Goal: Task Accomplishment & Management: Use online tool/utility

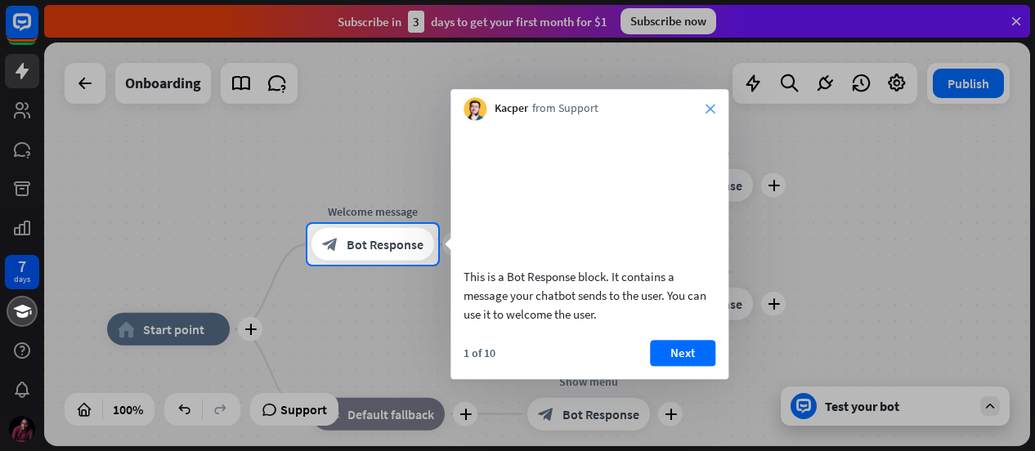
click at [709, 105] on icon "close" at bounding box center [711, 109] width 10 height 10
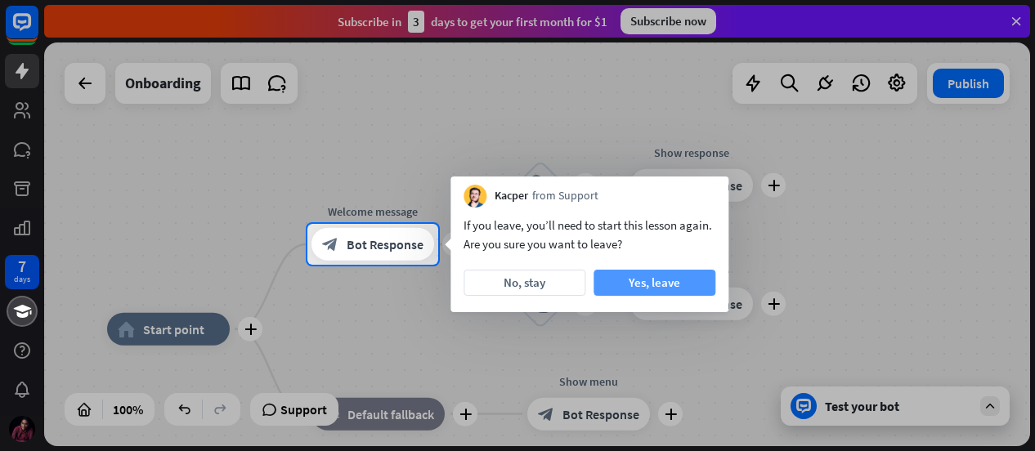
click at [656, 277] on button "Yes, leave" at bounding box center [655, 283] width 122 height 26
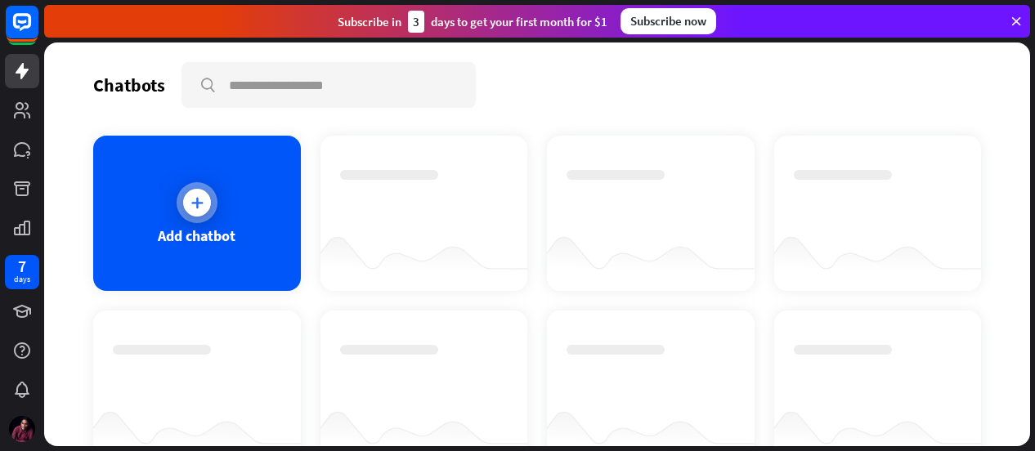
click at [196, 195] on icon at bounding box center [197, 203] width 16 height 16
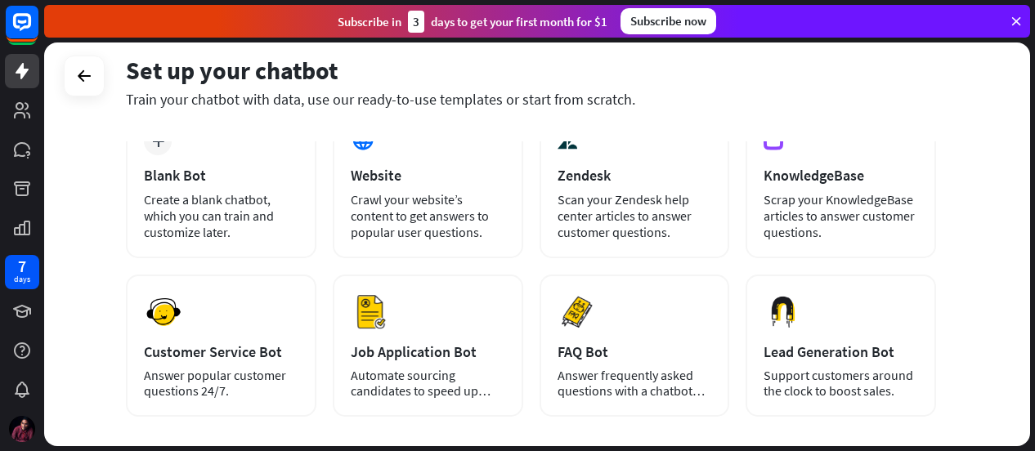
scroll to position [272, 0]
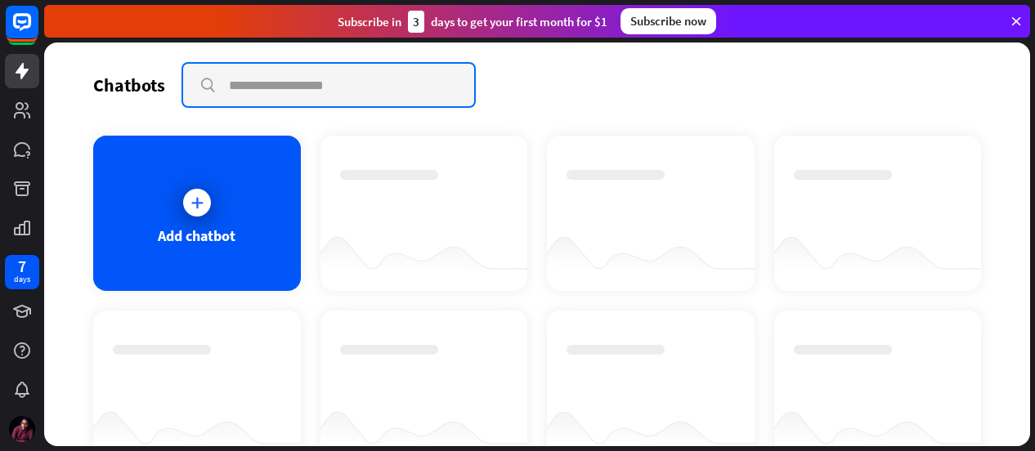
click at [308, 89] on input "text" at bounding box center [328, 85] width 291 height 43
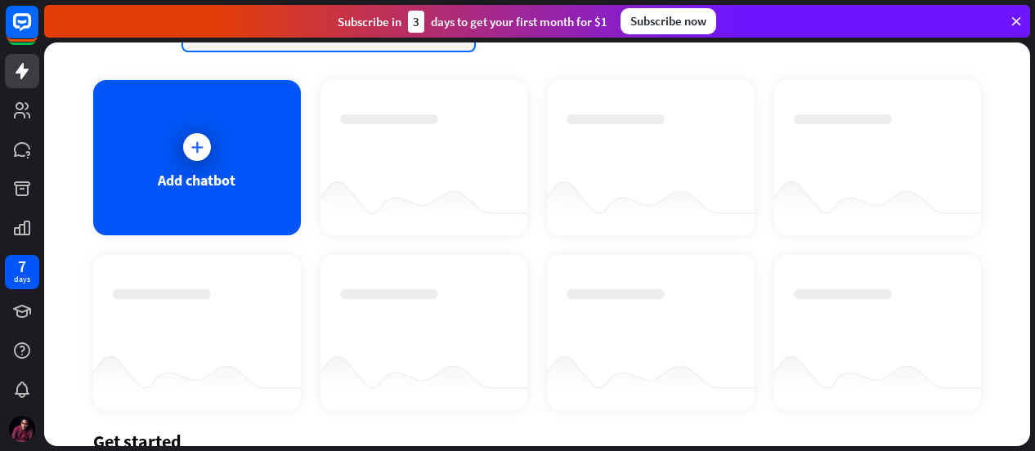
scroll to position [82, 0]
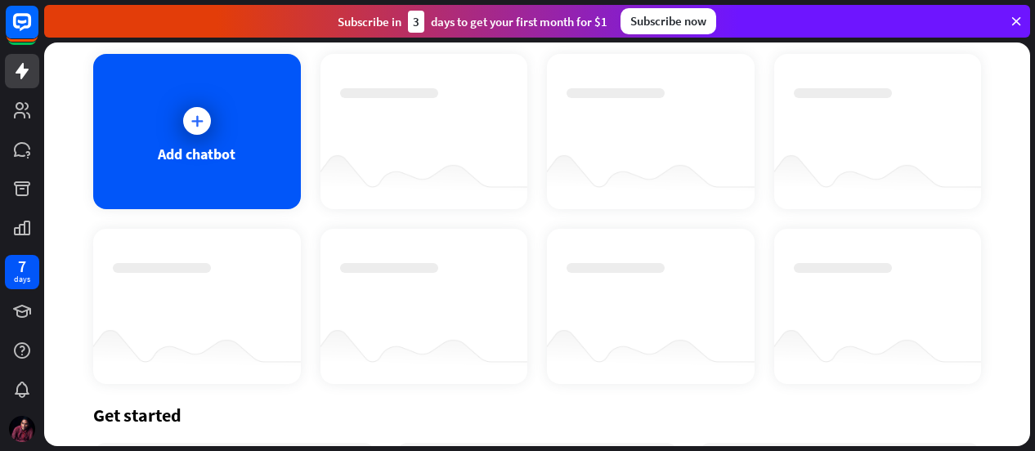
click at [452, 158] on div at bounding box center [425, 177] width 208 height 63
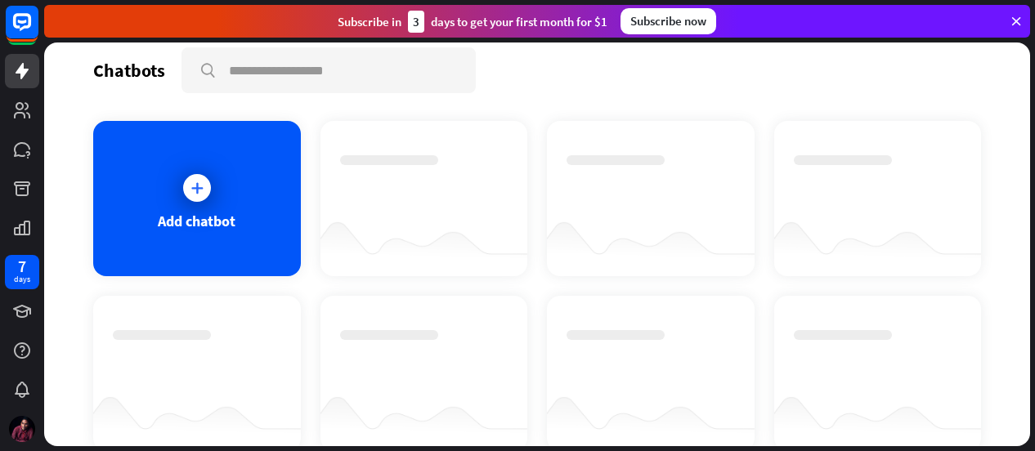
scroll to position [0, 0]
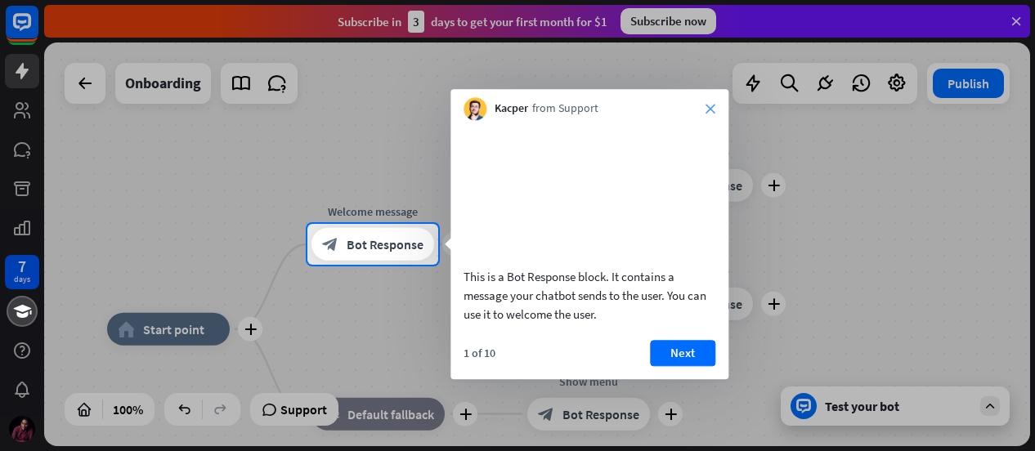
click at [709, 106] on icon "close" at bounding box center [711, 109] width 10 height 10
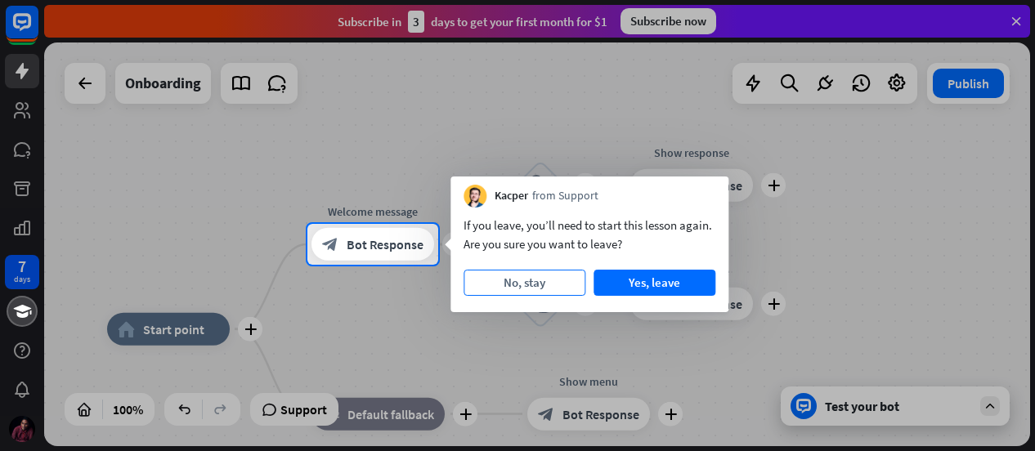
click at [527, 277] on button "No, stay" at bounding box center [525, 283] width 122 height 26
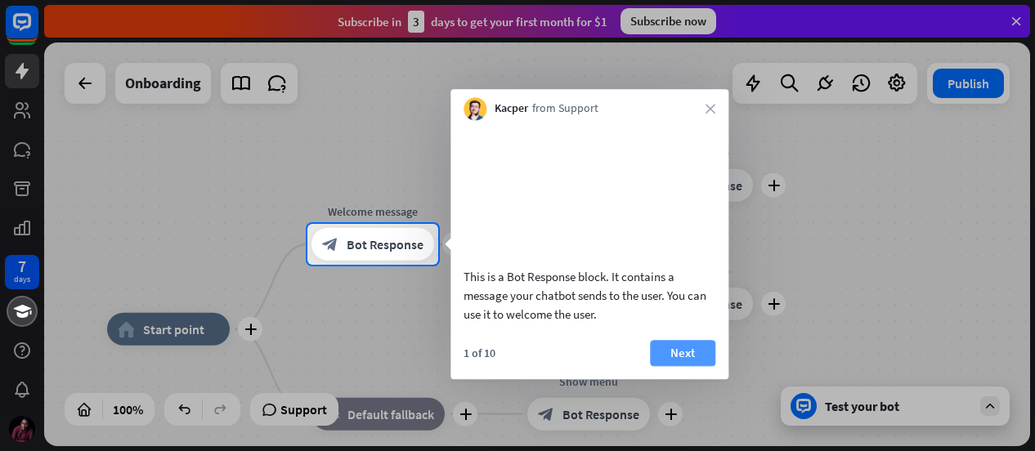
click at [697, 366] on button "Next" at bounding box center [682, 353] width 65 height 26
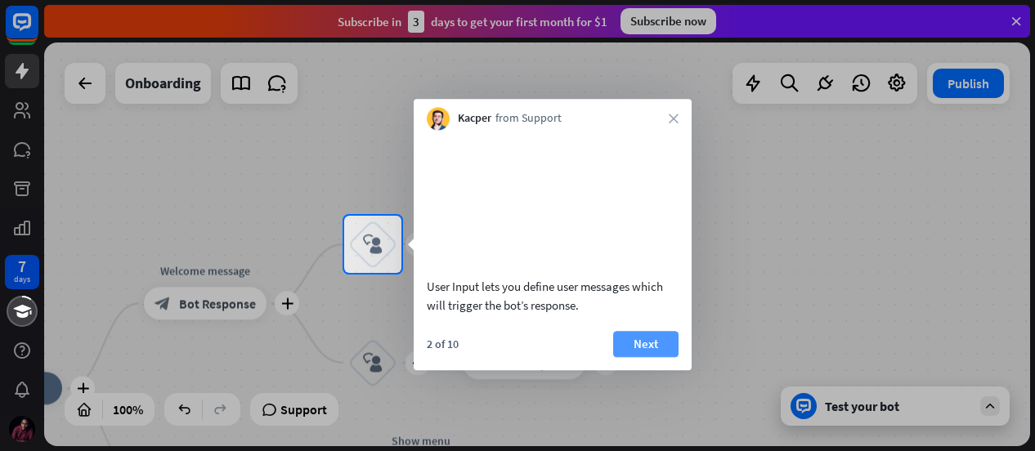
click at [662, 357] on button "Next" at bounding box center [645, 344] width 65 height 26
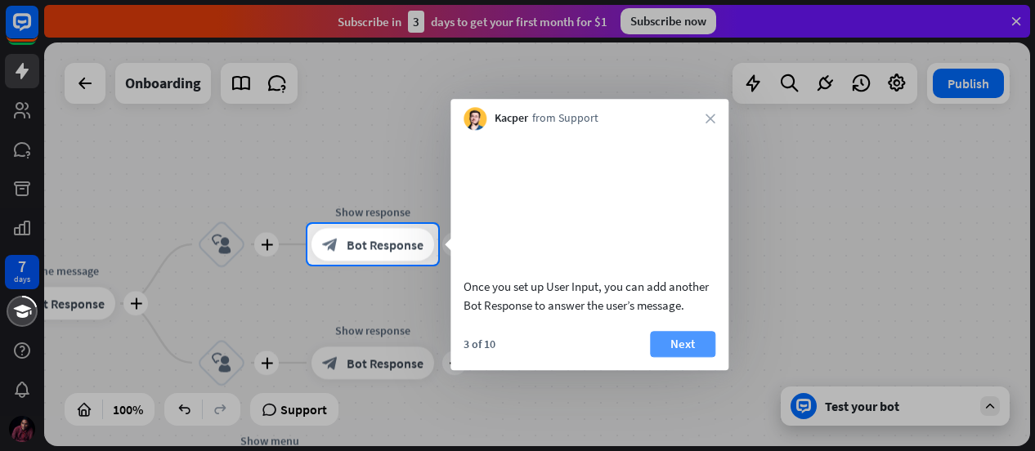
click at [688, 357] on button "Next" at bounding box center [682, 344] width 65 height 26
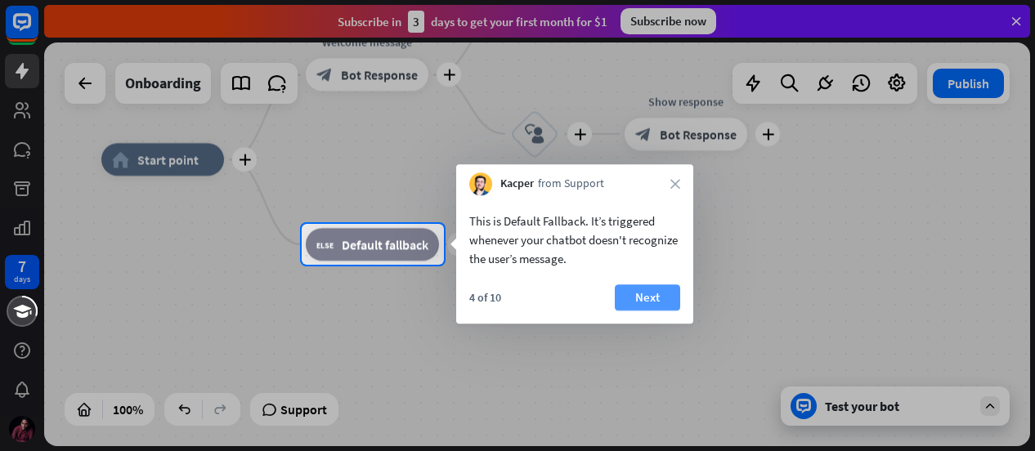
click at [653, 297] on button "Next" at bounding box center [647, 298] width 65 height 26
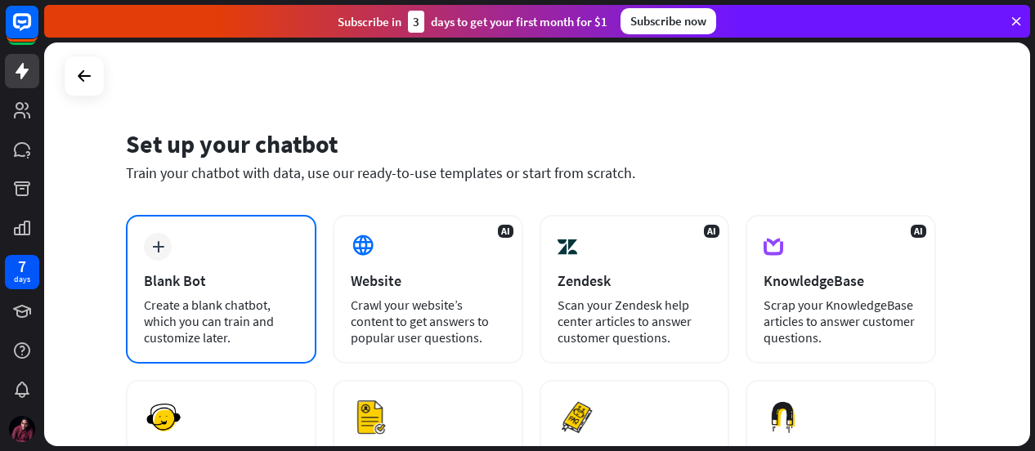
click at [186, 262] on div "plus Blank Bot Create a blank chatbot, which you can train and customize later." at bounding box center [221, 289] width 191 height 149
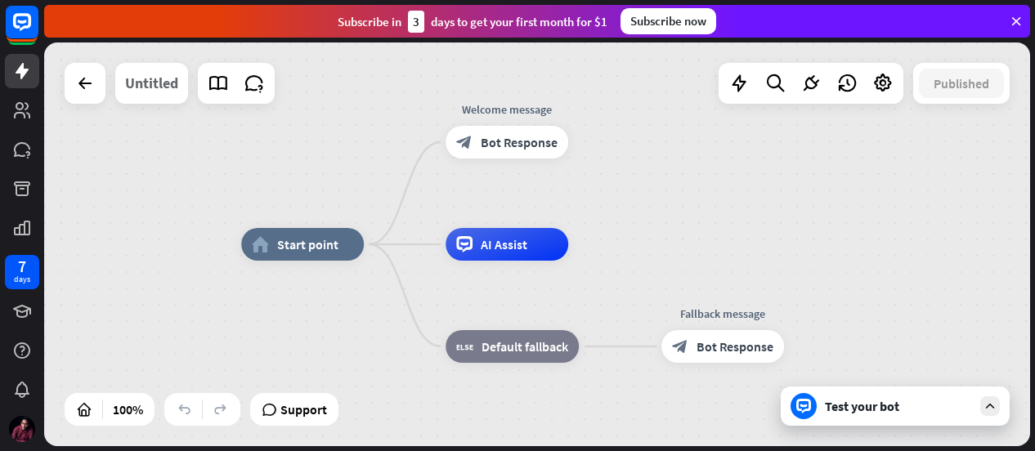
click at [162, 84] on div "Untitled" at bounding box center [151, 83] width 53 height 41
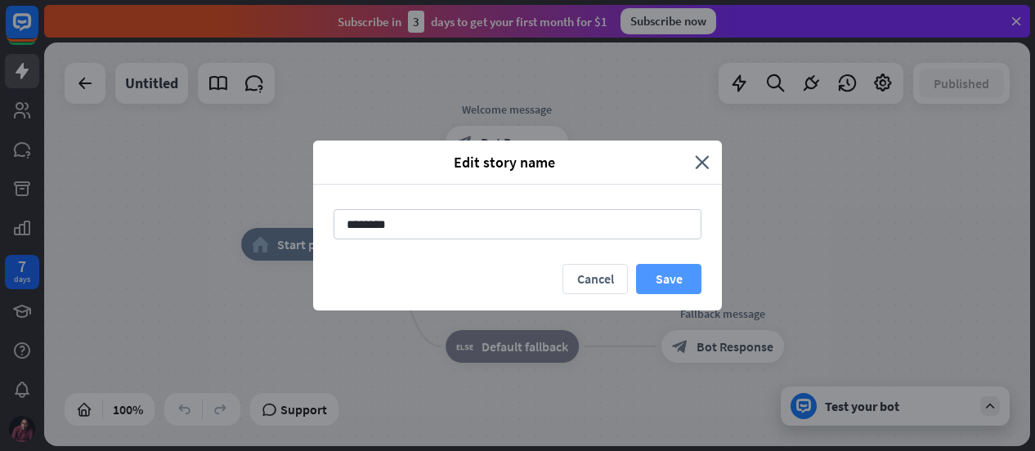
click at [660, 272] on button "Save" at bounding box center [668, 279] width 65 height 30
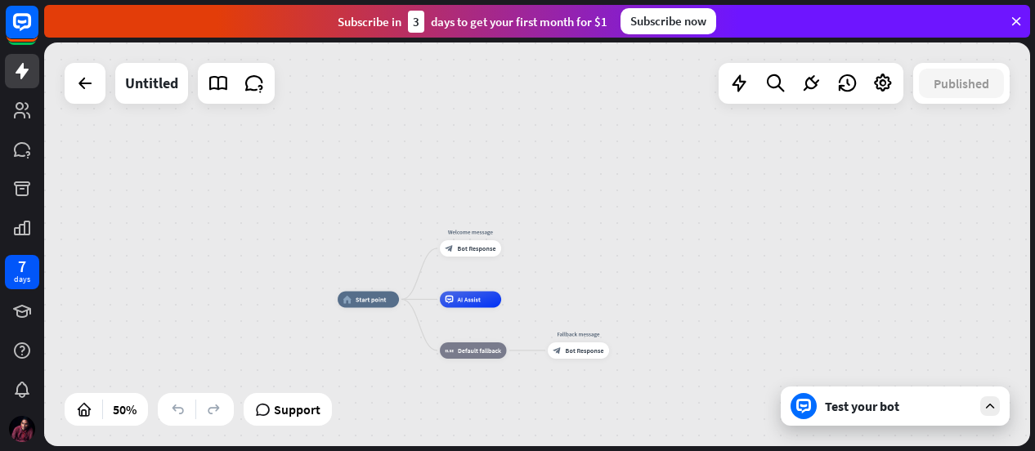
click at [870, 400] on div "Test your bot" at bounding box center [898, 406] width 147 height 16
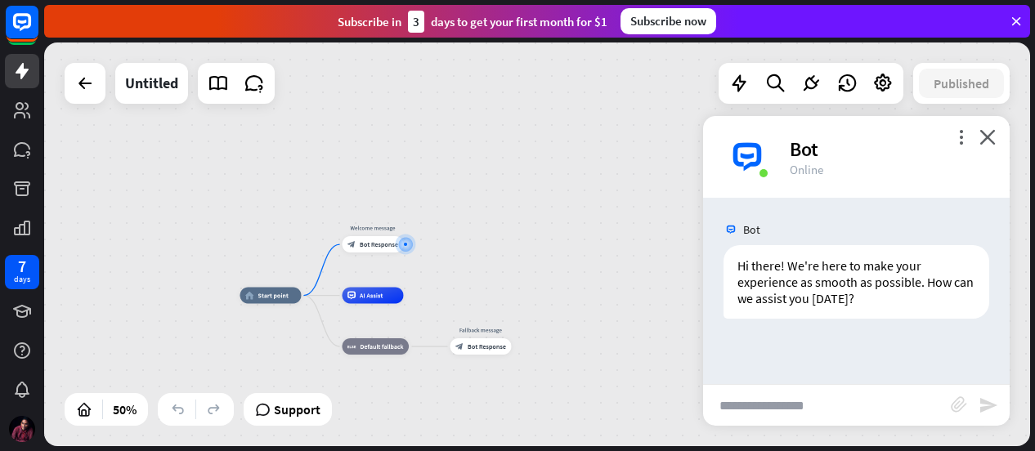
click at [823, 408] on input "text" at bounding box center [827, 405] width 248 height 41
drag, startPoint x: 888, startPoint y: 404, endPoint x: 570, endPoint y: 158, distance: 402.2
click at [570, 158] on div "home_2 Start point Welcome message block_bot_response Bot Response AI Assist bl…" at bounding box center [537, 245] width 986 height 404
click at [624, 114] on div "home_2 Start point Welcome message block_bot_response Bot Response AI Assist bl…" at bounding box center [537, 245] width 986 height 404
click at [775, 77] on icon at bounding box center [776, 83] width 22 height 21
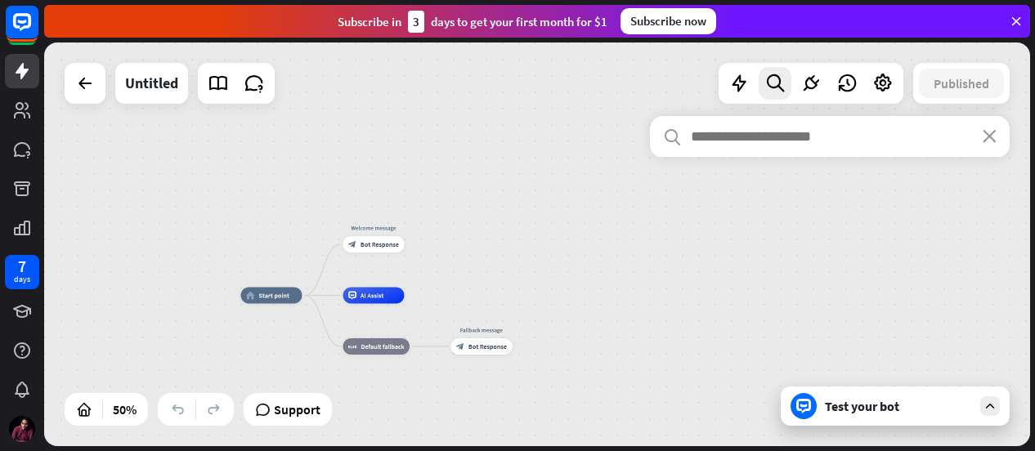
click at [513, 128] on div "home_2 Start point Welcome message block_bot_response Bot Response AI Assist bl…" at bounding box center [537, 245] width 986 height 404
click at [85, 411] on icon at bounding box center [84, 409] width 16 height 16
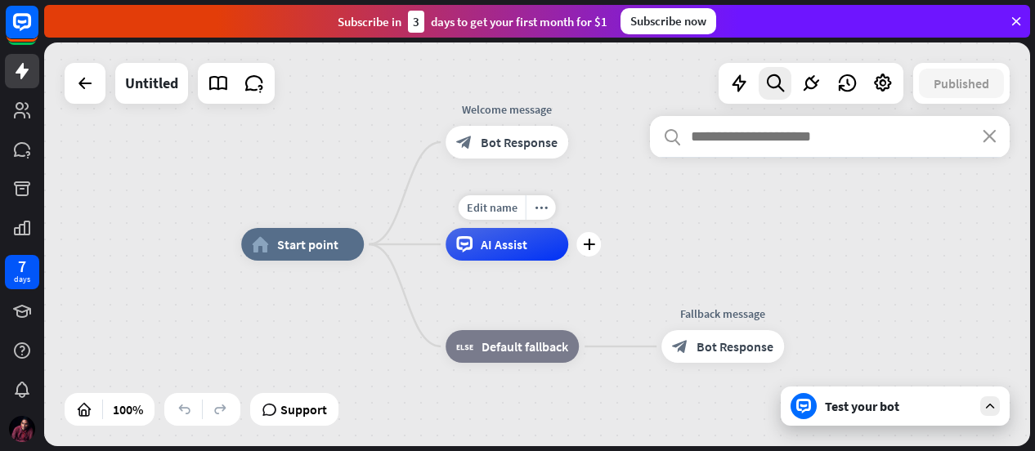
click at [518, 246] on span "AI Assist" at bounding box center [504, 244] width 47 height 16
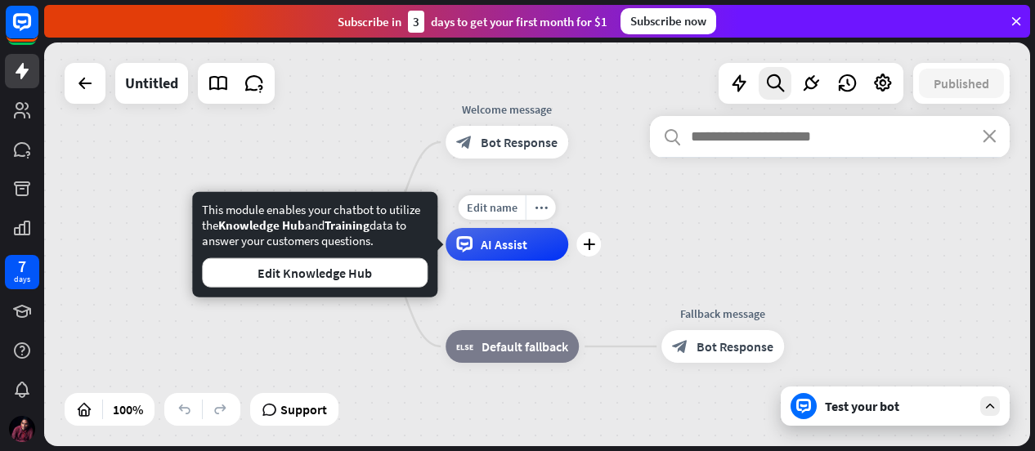
click at [518, 246] on span "AI Assist" at bounding box center [504, 244] width 47 height 16
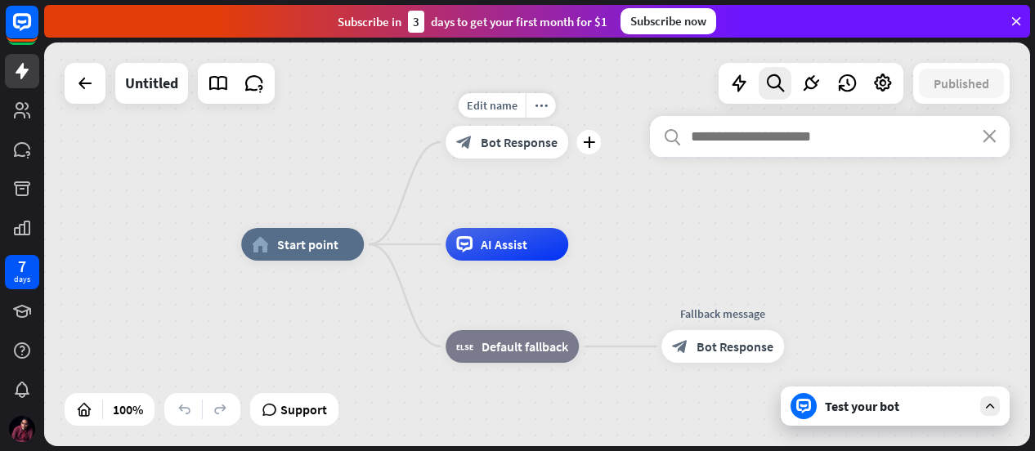
click at [500, 139] on span "Bot Response" at bounding box center [519, 142] width 77 height 16
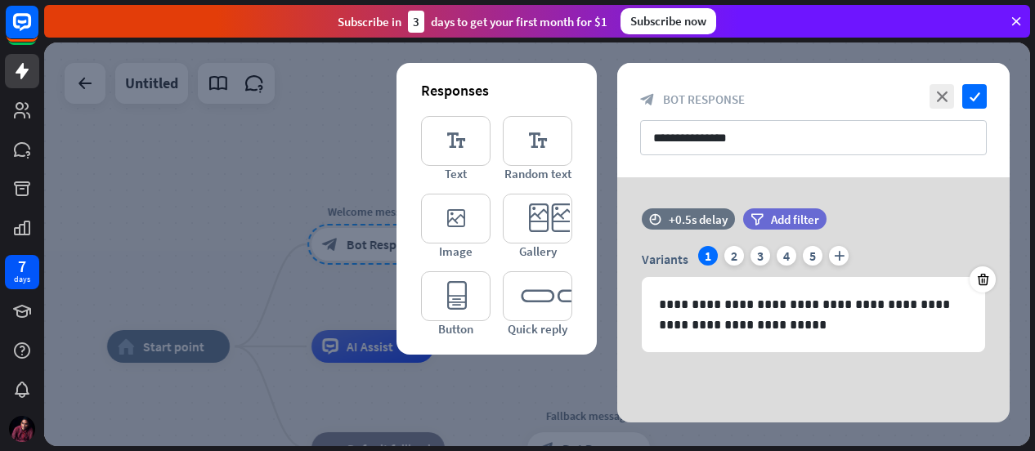
click at [1028, 17] on div "Subscribe [DATE] to get your first month for $1 Subscribe now" at bounding box center [537, 21] width 986 height 33
